Goal: Task Accomplishment & Management: Use online tool/utility

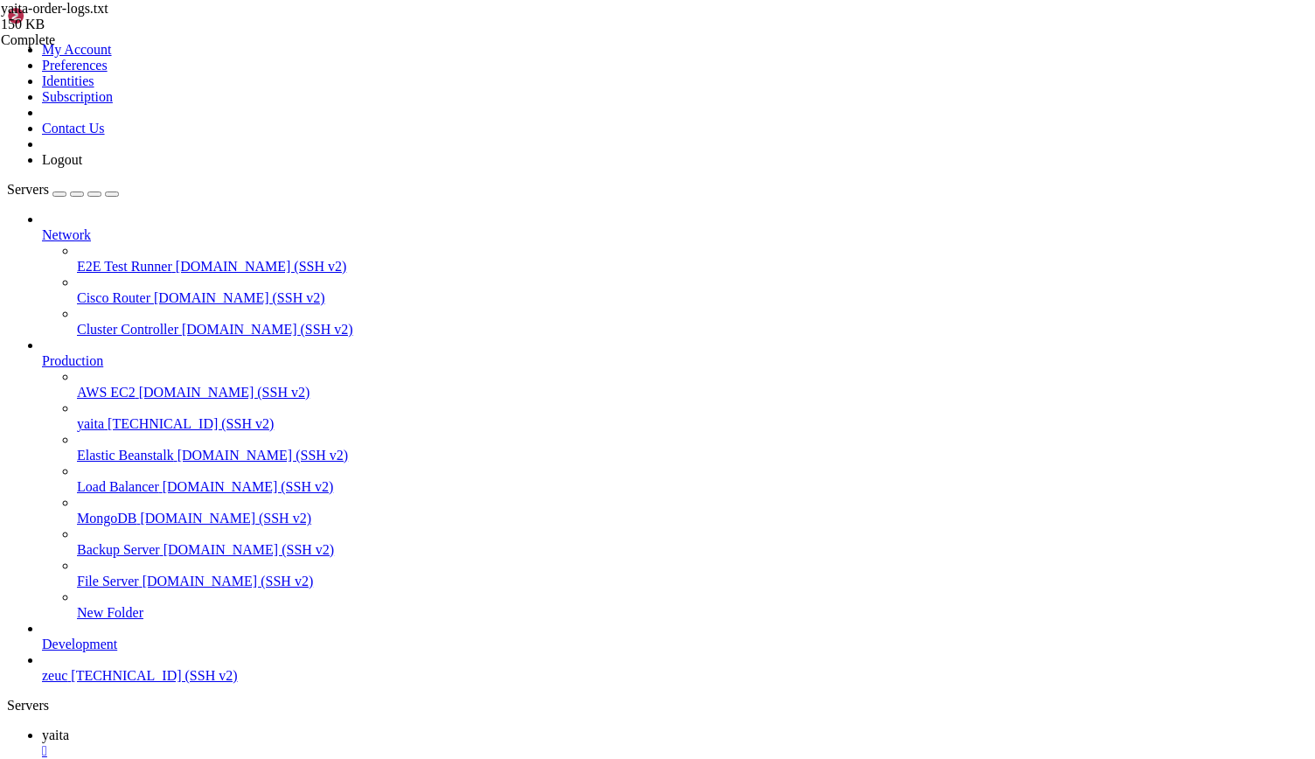
scroll to position [84, 0]
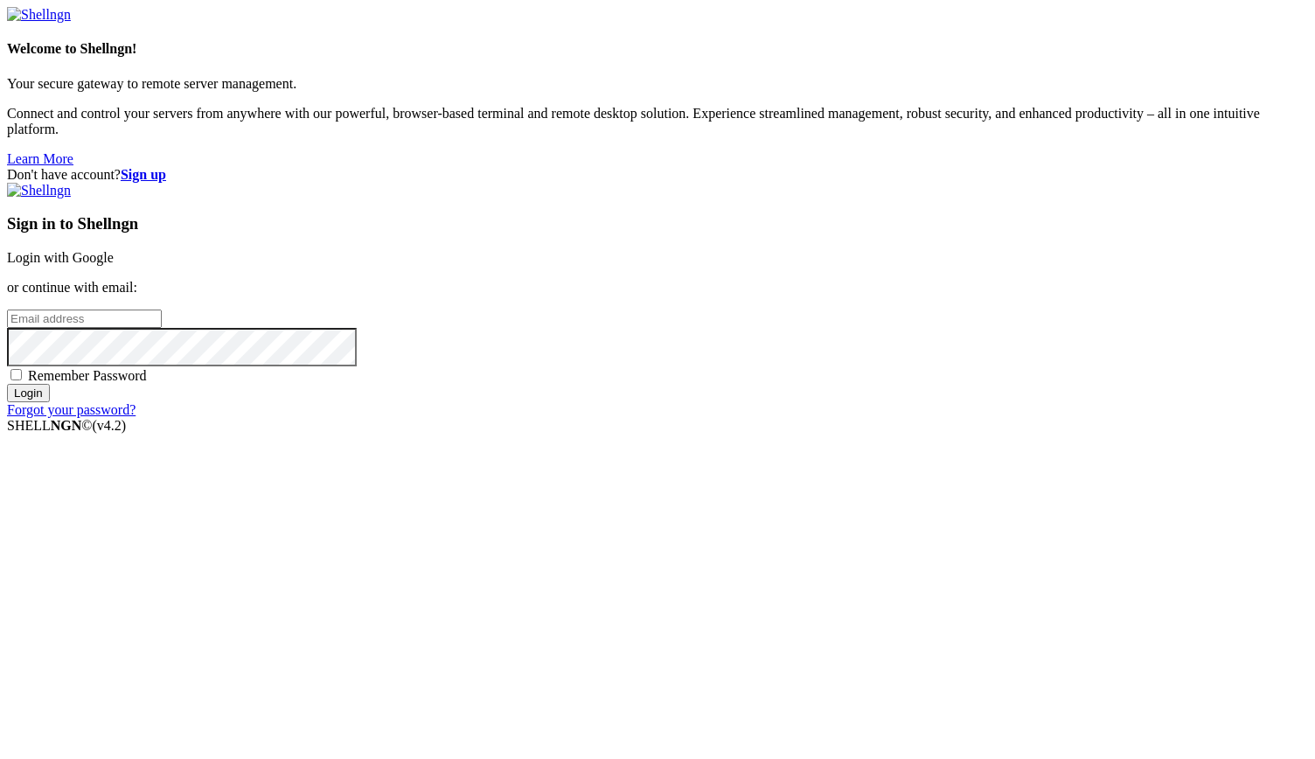
click at [114, 265] on link "Login with Google" at bounding box center [60, 257] width 107 height 15
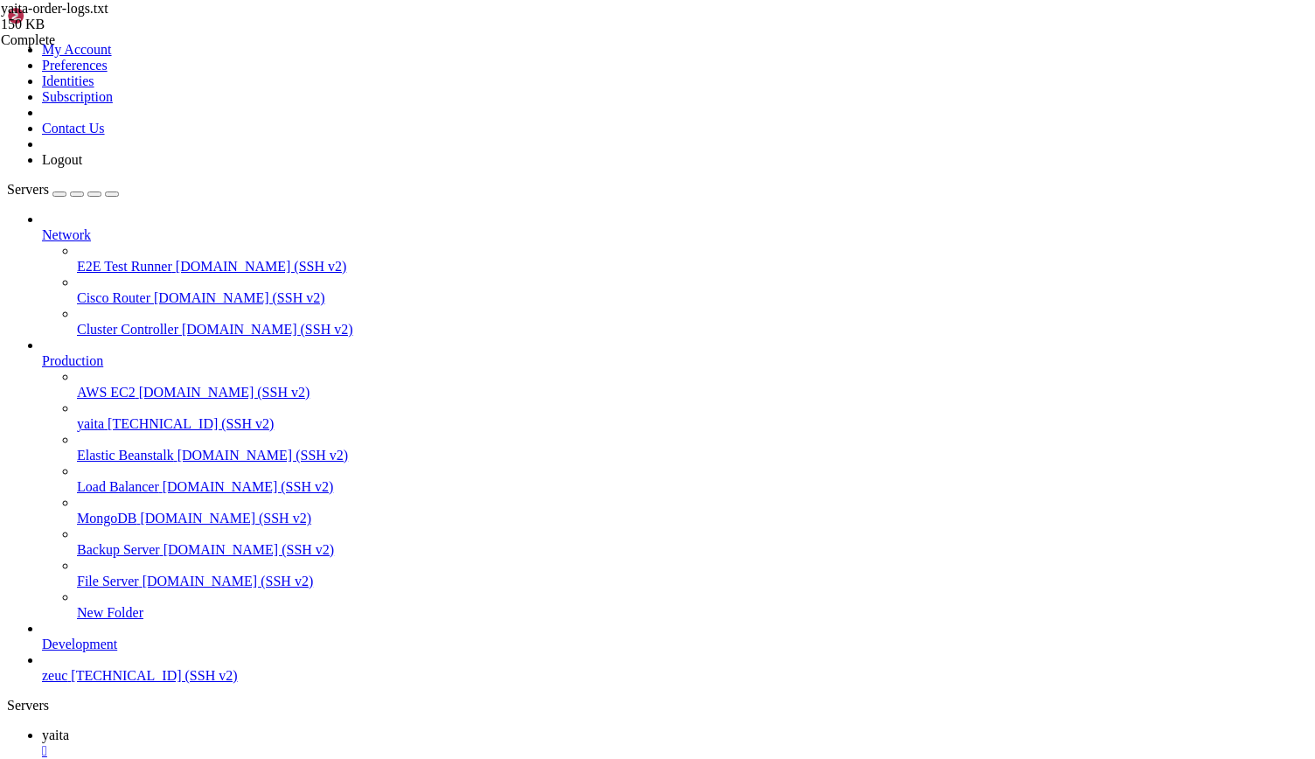
scroll to position [267, 0]
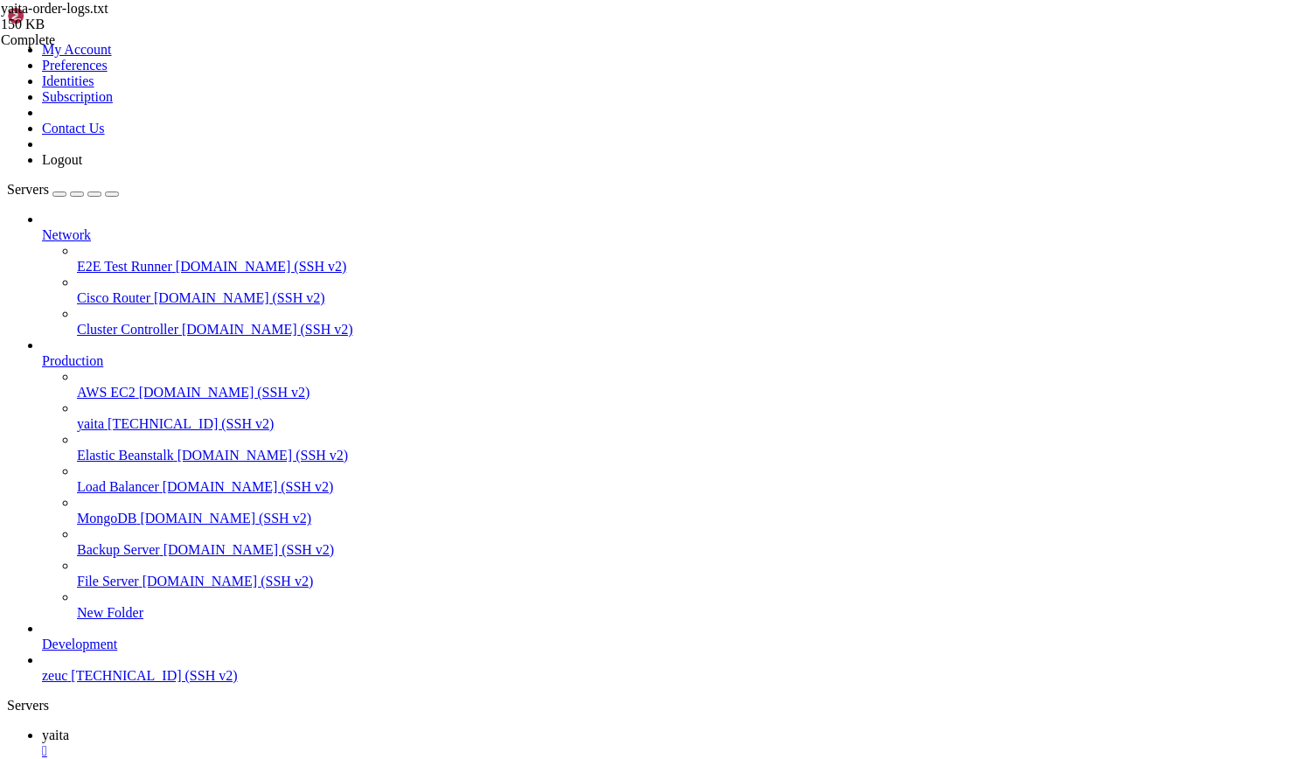
click at [42, 758] on icon at bounding box center [42, 766] width 0 height 15
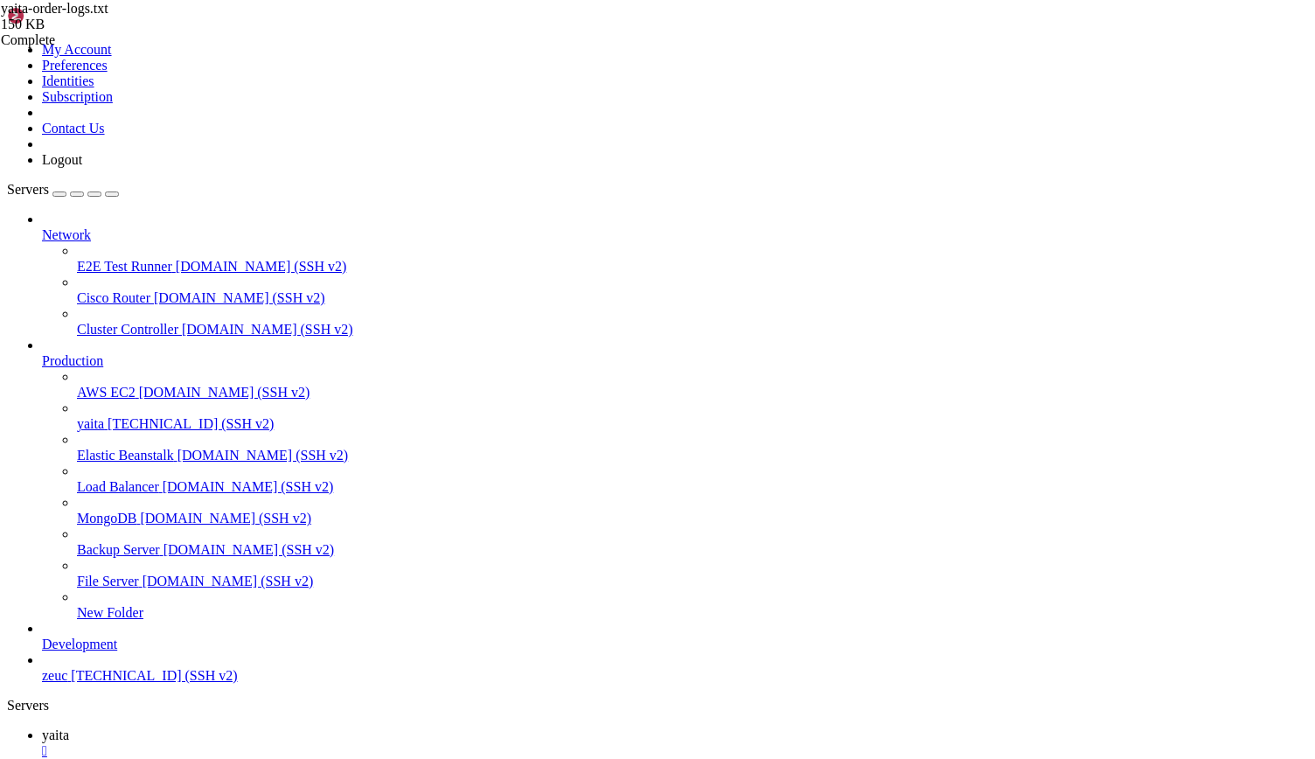
click at [69, 727] on span "yaita" at bounding box center [55, 734] width 27 height 15
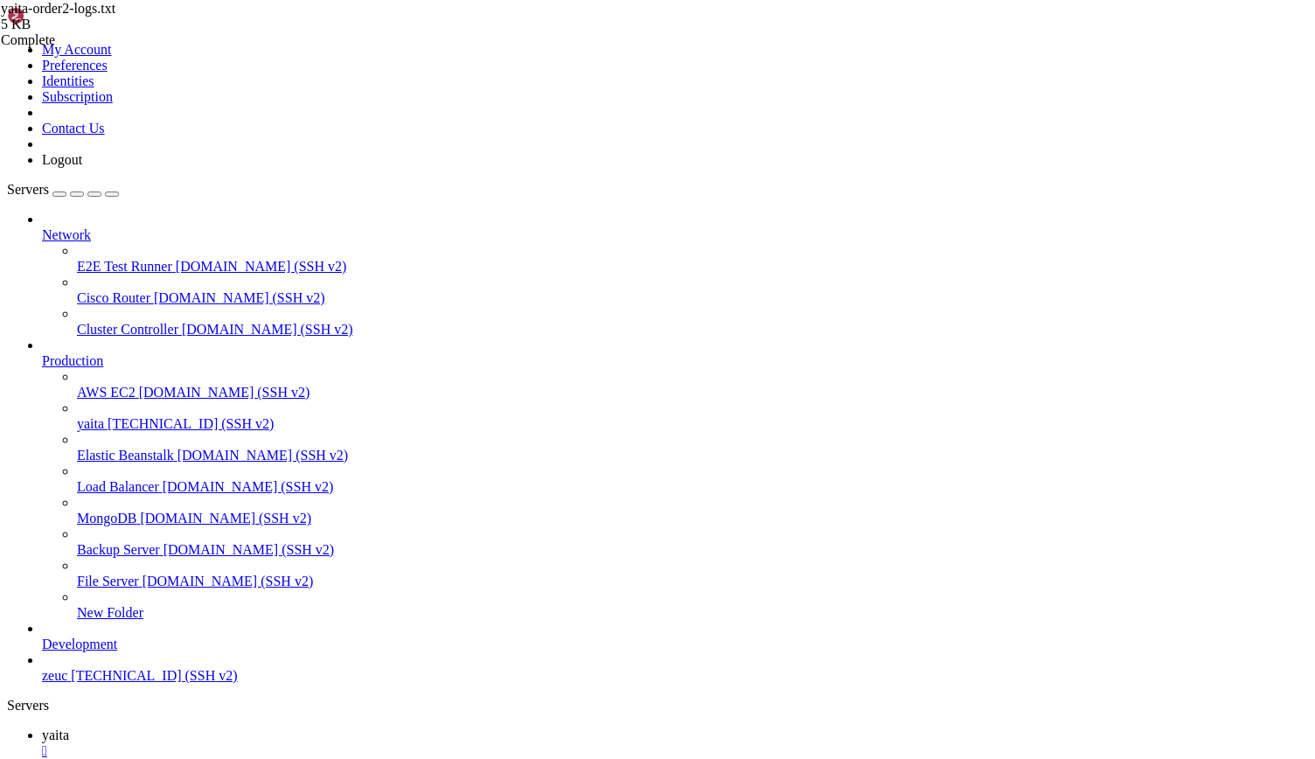
click at [333, 758] on link "yaita " at bounding box center [675, 774] width 1266 height 31
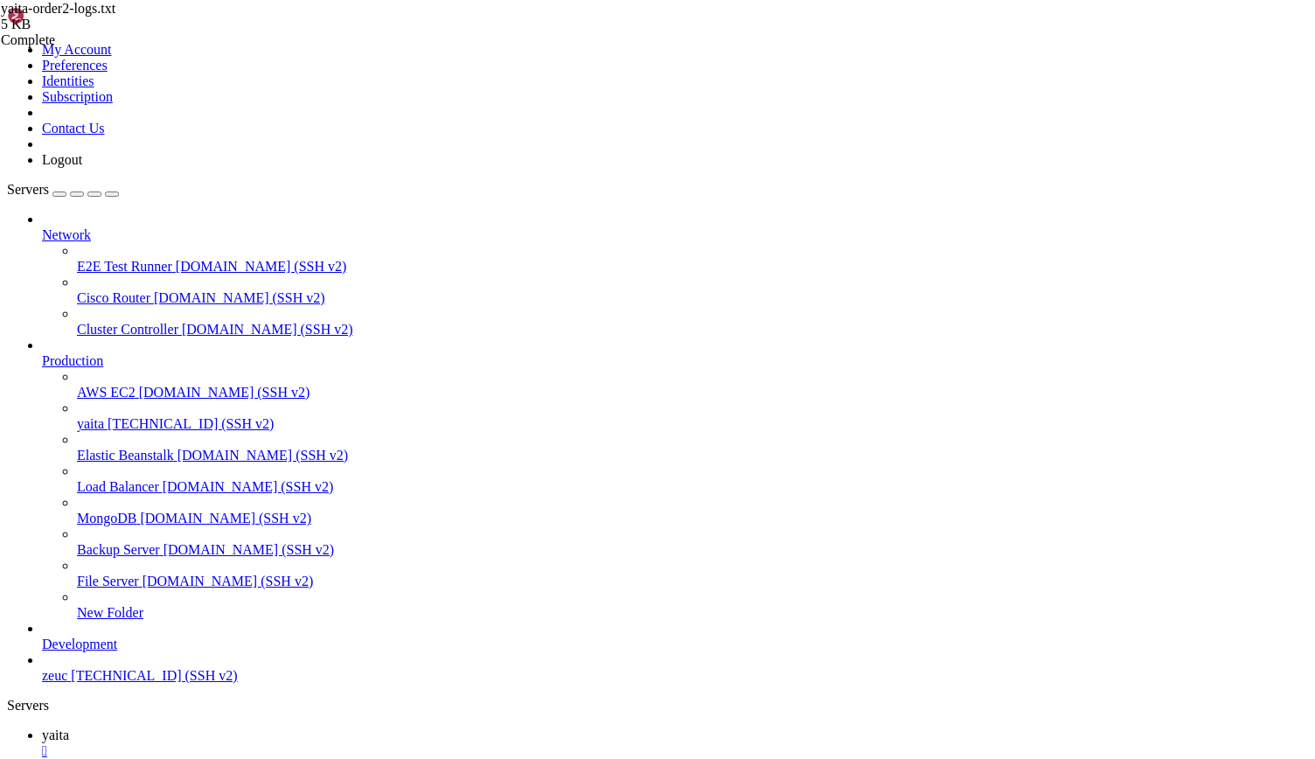
type input "/home/ubuntu/yaita-admin-portal"
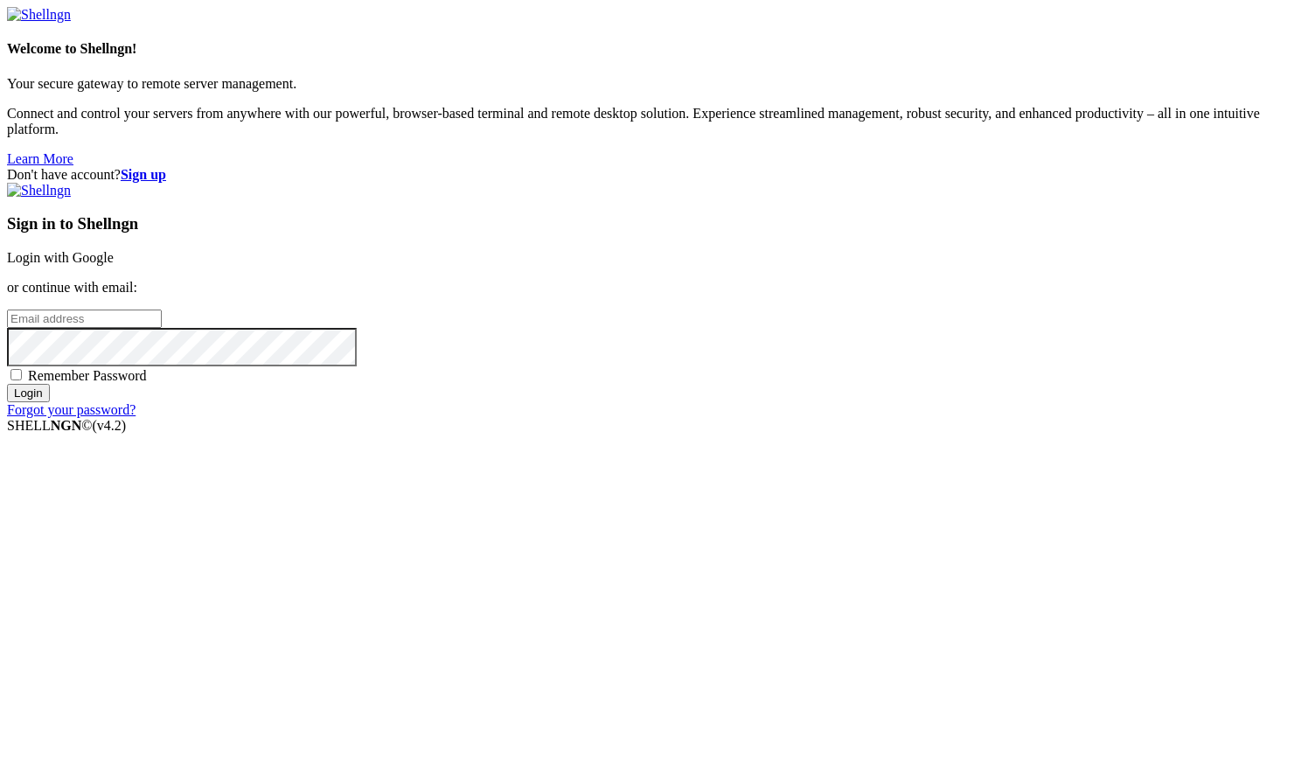
click at [114, 265] on link "Login with Google" at bounding box center [60, 257] width 107 height 15
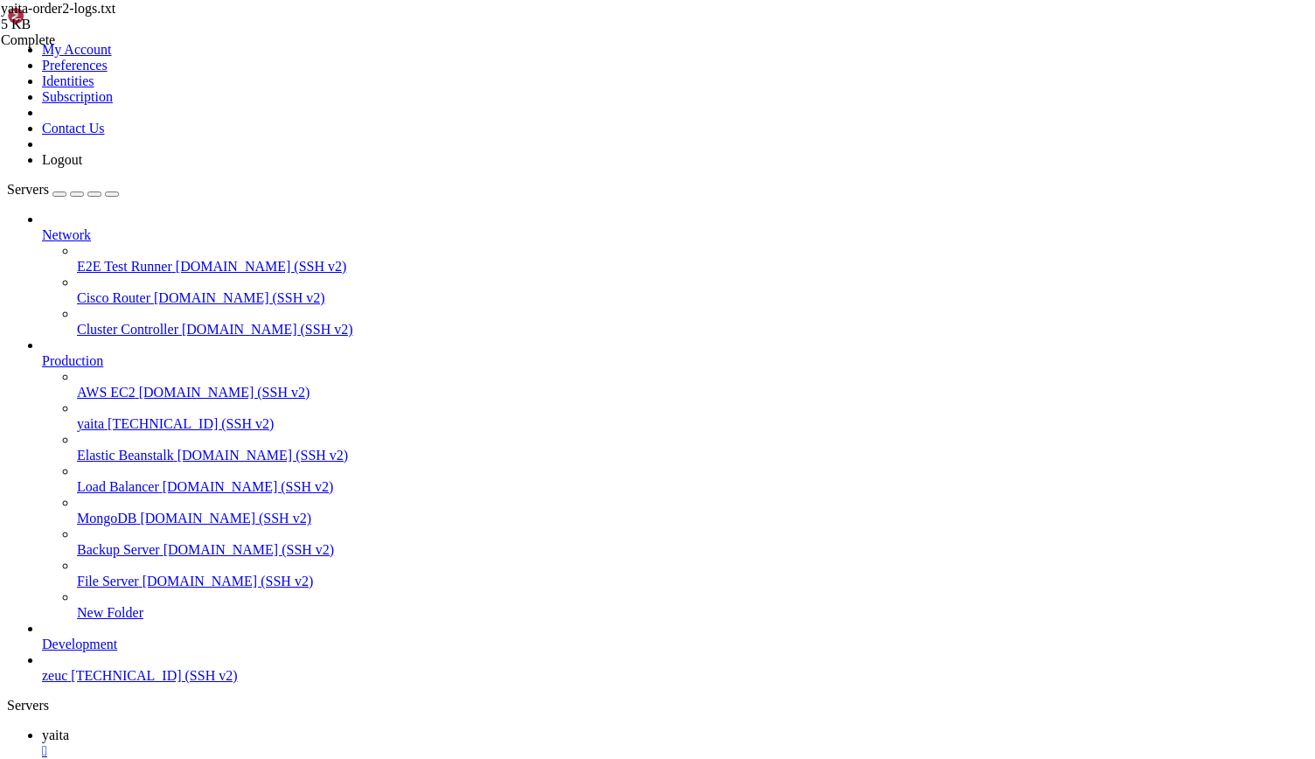
scroll to position [267, 0]
click at [360, 758] on link "yaita " at bounding box center [675, 774] width 1266 height 31
type input "/home/ubuntu"
